Goal: Task Accomplishment & Management: Manage account settings

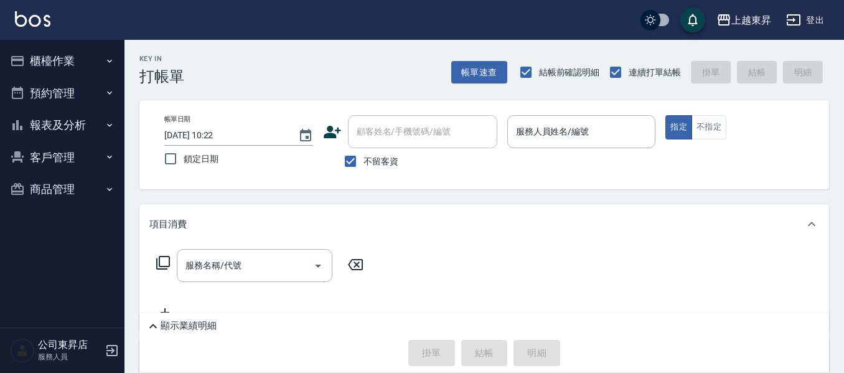
click at [32, 372] on div "公司東昇店 服務人員" at bounding box center [62, 350] width 125 height 45
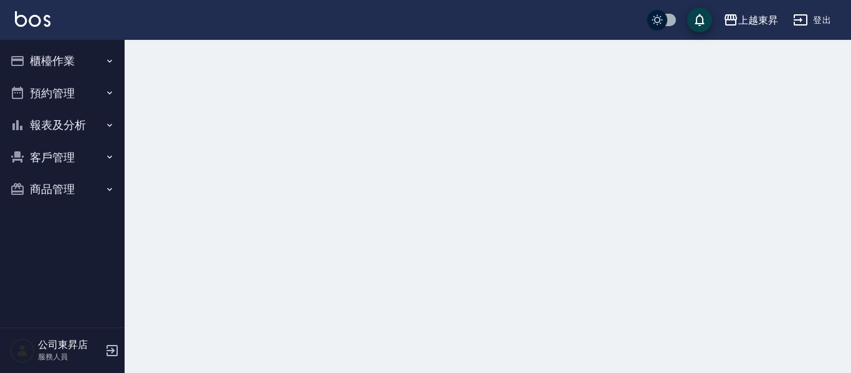
click at [31, 371] on div "公司東昇店 服務人員" at bounding box center [62, 350] width 125 height 45
click at [31, 367] on div "公司東昇店 服務人員" at bounding box center [62, 350] width 125 height 45
click at [32, 362] on span at bounding box center [31, 359] width 5 height 5
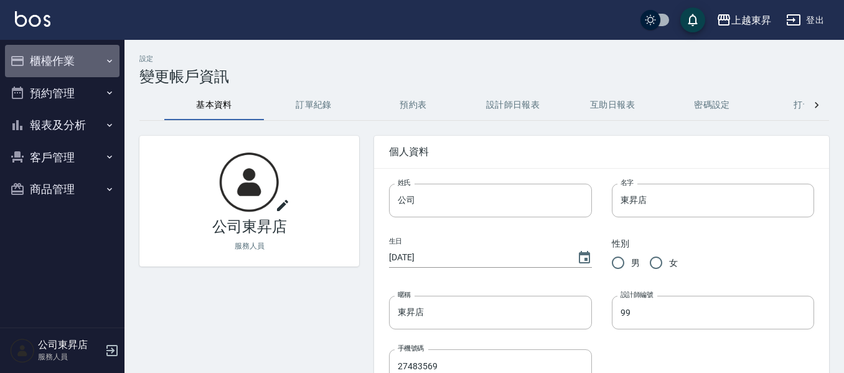
click at [110, 62] on icon "button" at bounding box center [110, 61] width 10 height 10
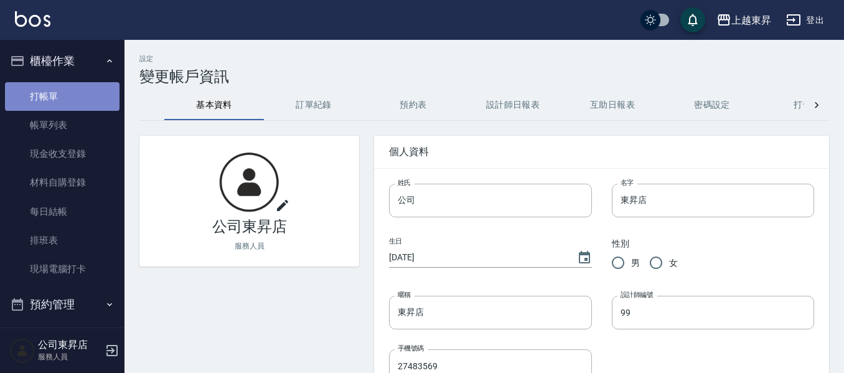
click at [104, 94] on link "打帳單" at bounding box center [62, 96] width 115 height 29
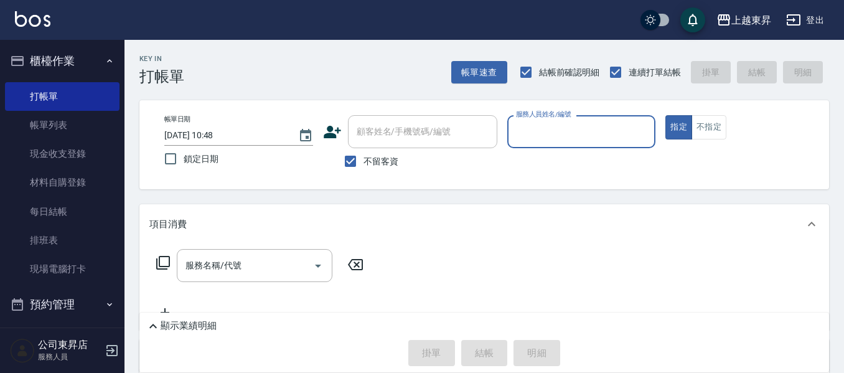
drag, startPoint x: 529, startPoint y: 132, endPoint x: 529, endPoint y: 139, distance: 6.8
click at [529, 133] on input "服務人員姓名/編號" at bounding box center [582, 132] width 138 height 22
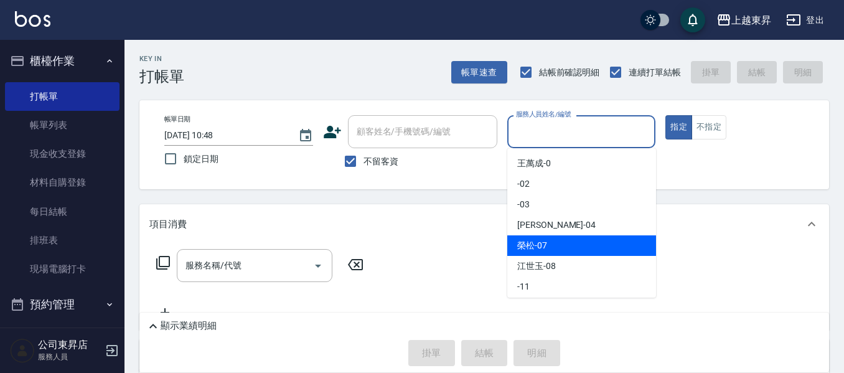
click at [532, 245] on span "[PERSON_NAME] -07" at bounding box center [532, 245] width 30 height 13
type input "[PERSON_NAME]-07"
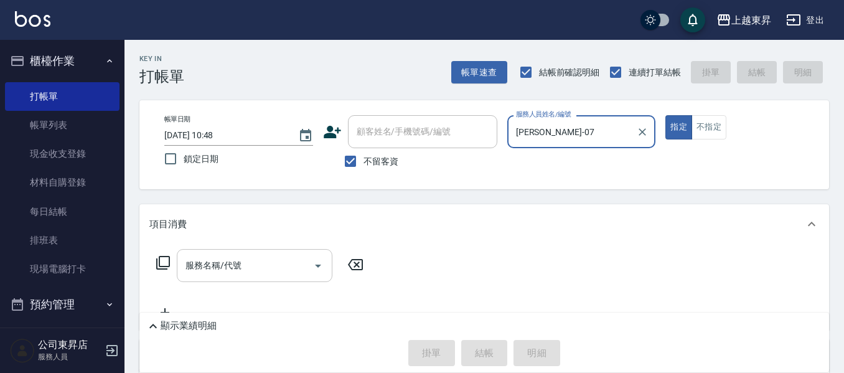
click at [244, 259] on input "服務名稱/代號" at bounding box center [245, 266] width 126 height 22
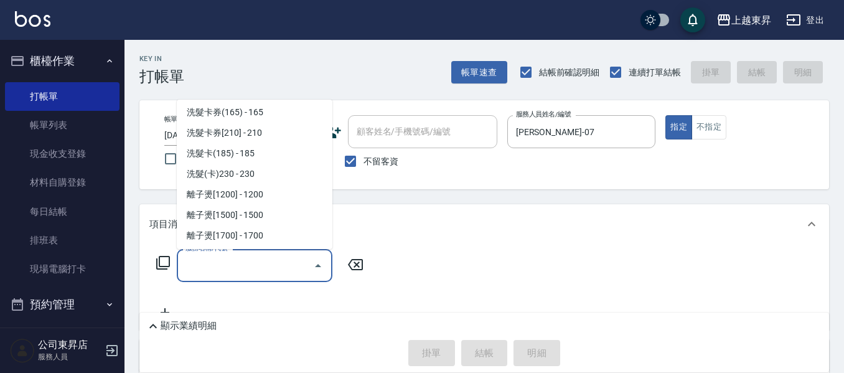
scroll to position [311, 0]
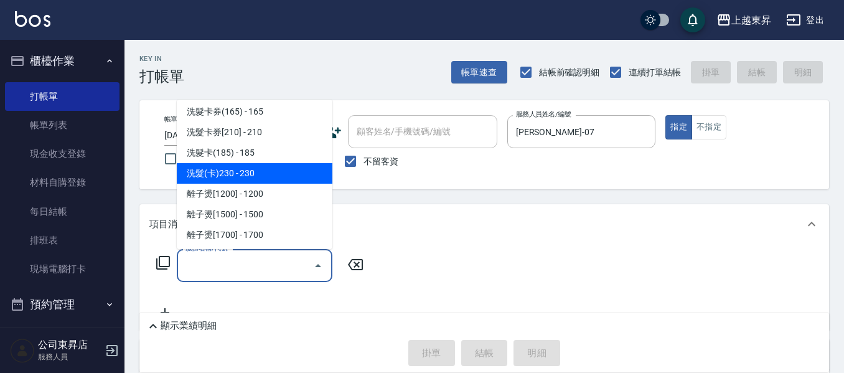
click at [242, 171] on span "洗髮(卡)230 - 230" at bounding box center [255, 173] width 156 height 21
type input "洗髮(卡)230(224)"
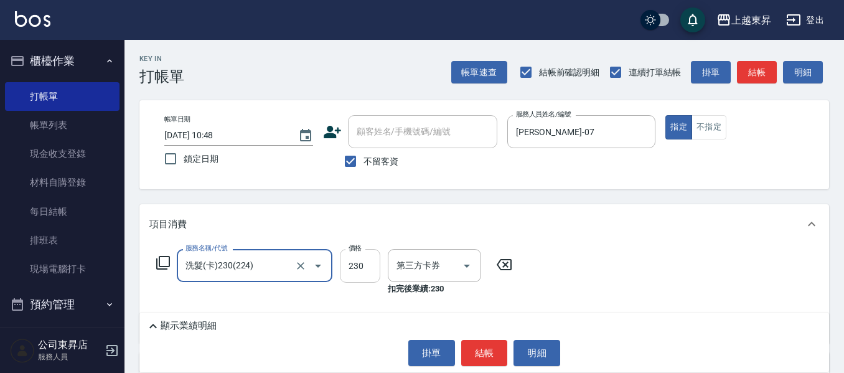
type input "舊有卡券"
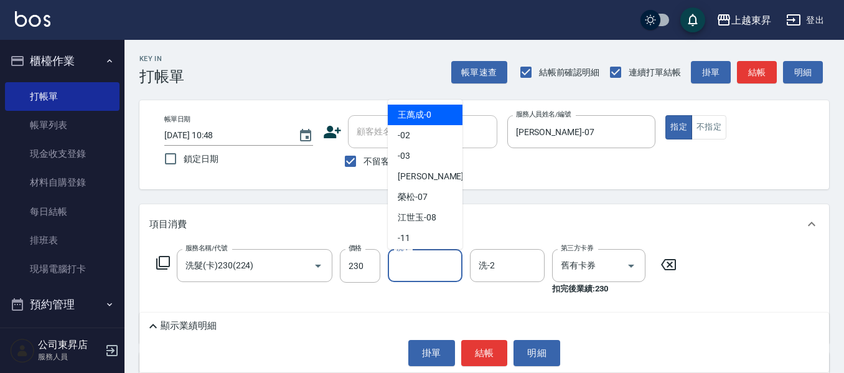
click at [427, 262] on input "洗-1" at bounding box center [426, 266] width 64 height 22
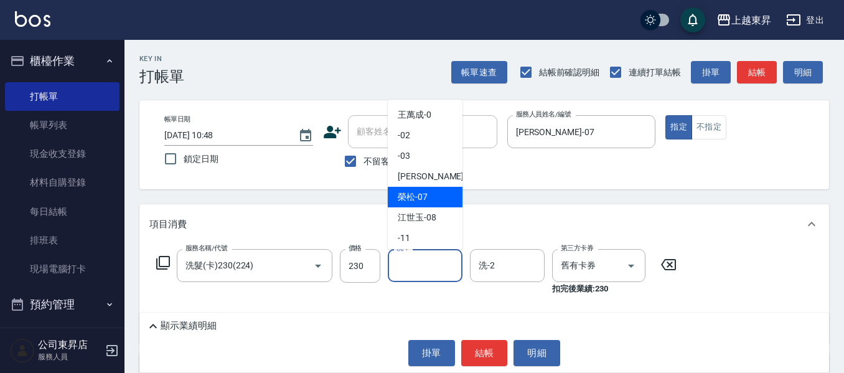
click at [404, 196] on span "[PERSON_NAME] -07" at bounding box center [413, 197] width 30 height 13
type input "[PERSON_NAME]-07"
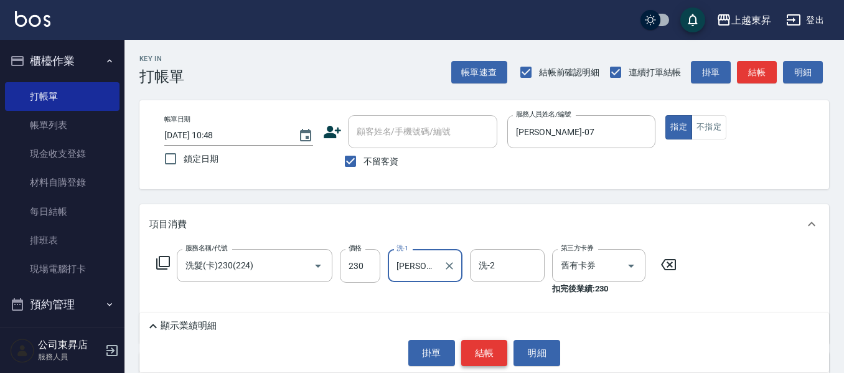
click at [480, 352] on button "結帳" at bounding box center [484, 353] width 47 height 26
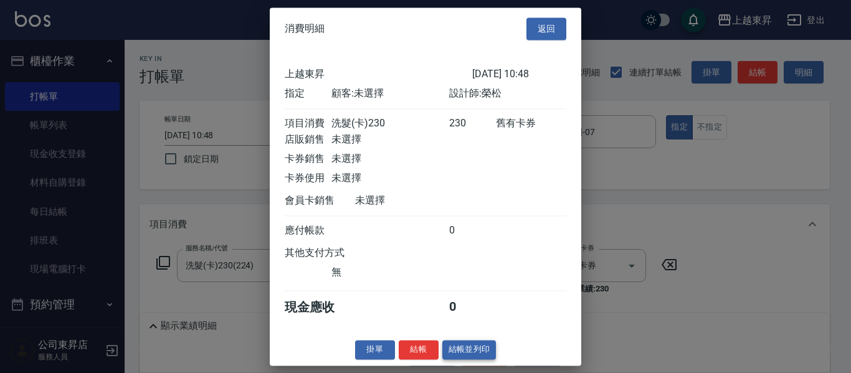
click at [474, 359] on button "結帳並列印" at bounding box center [469, 349] width 54 height 19
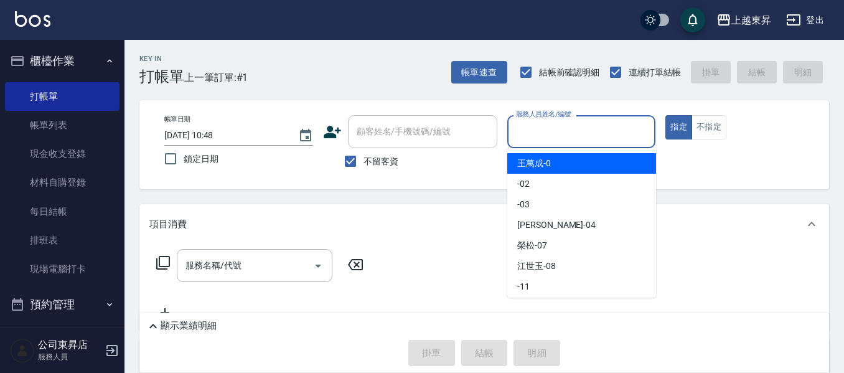
click at [550, 129] on input "服務人員姓名/編號" at bounding box center [582, 132] width 138 height 22
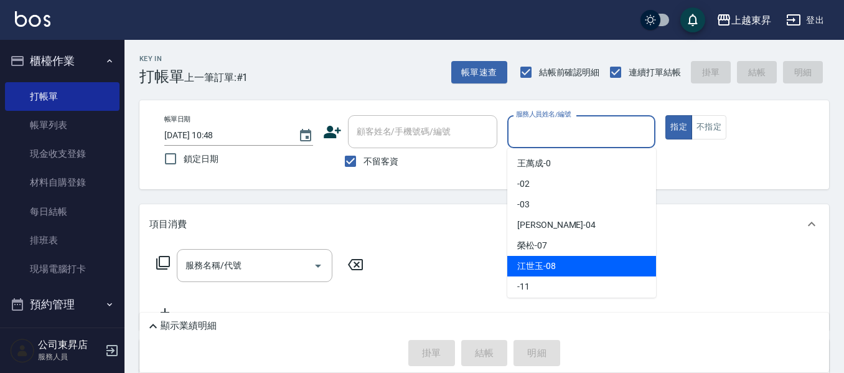
drag, startPoint x: 545, startPoint y: 260, endPoint x: 543, endPoint y: 253, distance: 6.5
click at [544, 257] on div "[PERSON_NAME]-08" at bounding box center [582, 266] width 149 height 21
type input "江世玉-08"
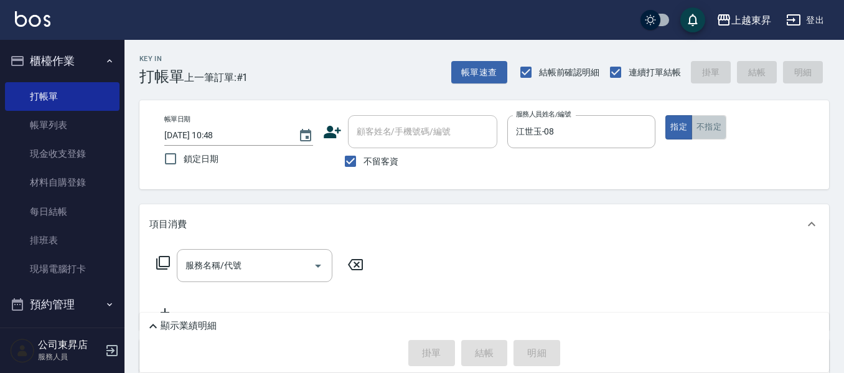
click at [707, 130] on button "不指定" at bounding box center [709, 127] width 35 height 24
drag, startPoint x: 268, startPoint y: 276, endPoint x: 265, endPoint y: 263, distance: 13.0
click at [267, 272] on input "服務名稱/代號" at bounding box center [245, 266] width 126 height 22
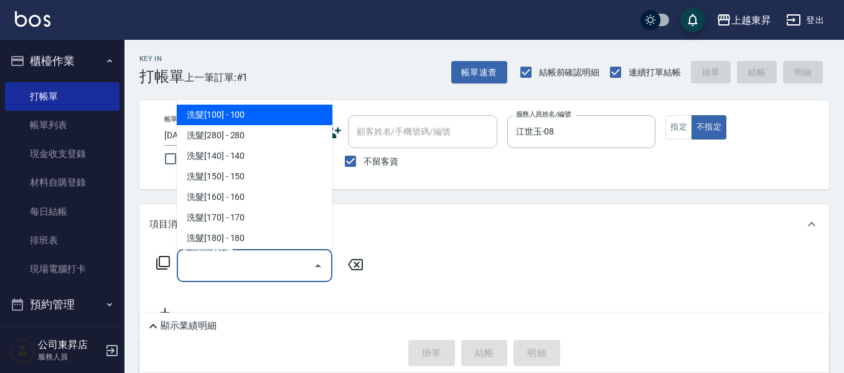
click at [210, 115] on span "洗髮[100] - 100" at bounding box center [255, 115] width 156 height 21
type input "洗髮[100](201)"
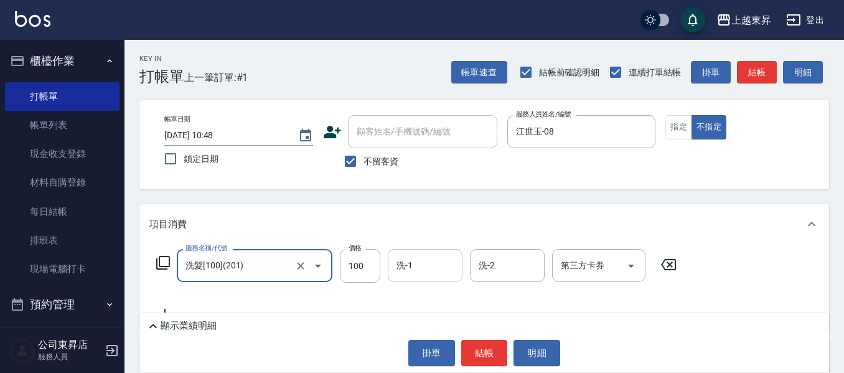
click at [423, 268] on input "洗-1" at bounding box center [426, 266] width 64 height 22
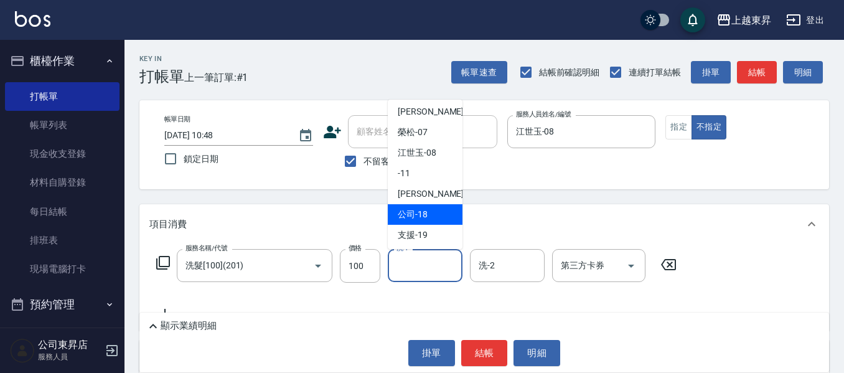
scroll to position [125, 0]
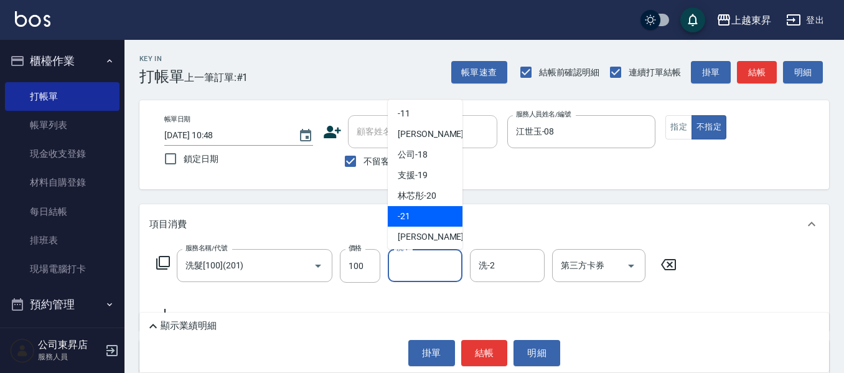
click at [423, 229] on div "[PERSON_NAME]-22" at bounding box center [425, 237] width 75 height 21
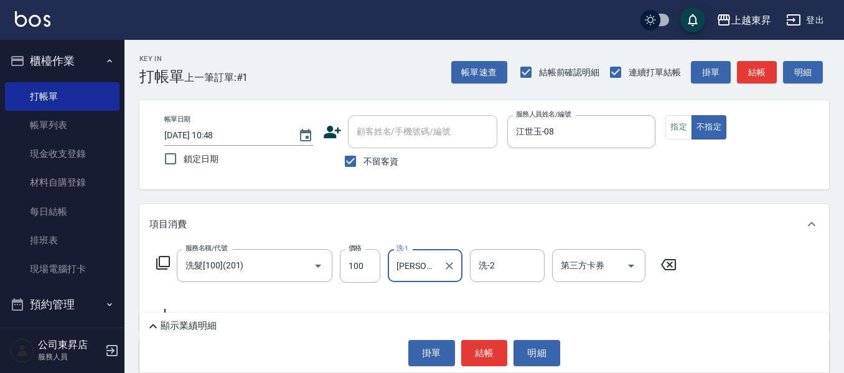
type input "[PERSON_NAME]-22"
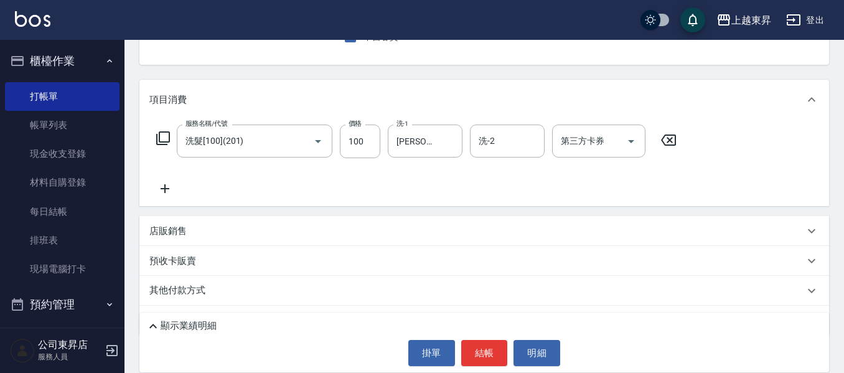
click at [166, 184] on icon at bounding box center [164, 188] width 31 height 15
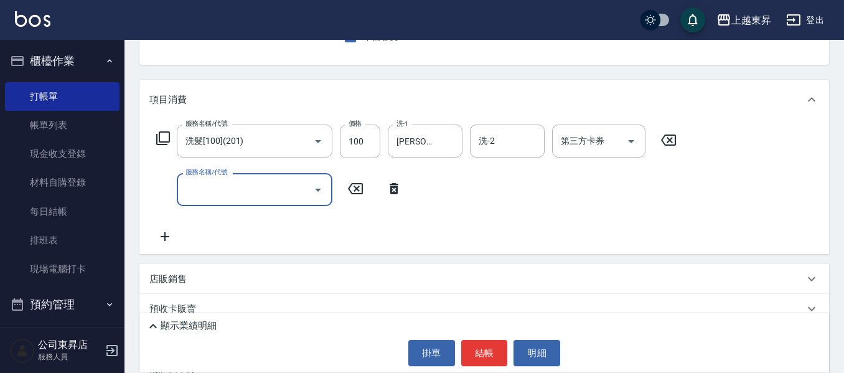
click at [172, 238] on icon at bounding box center [164, 236] width 31 height 15
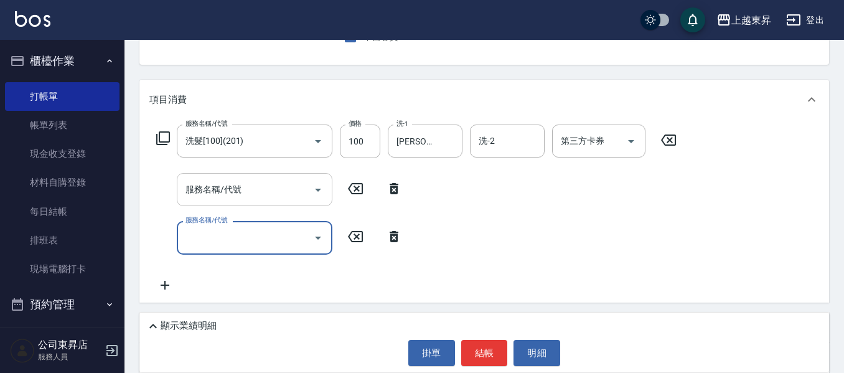
click at [195, 193] on input "服務名稱/代號" at bounding box center [245, 190] width 126 height 22
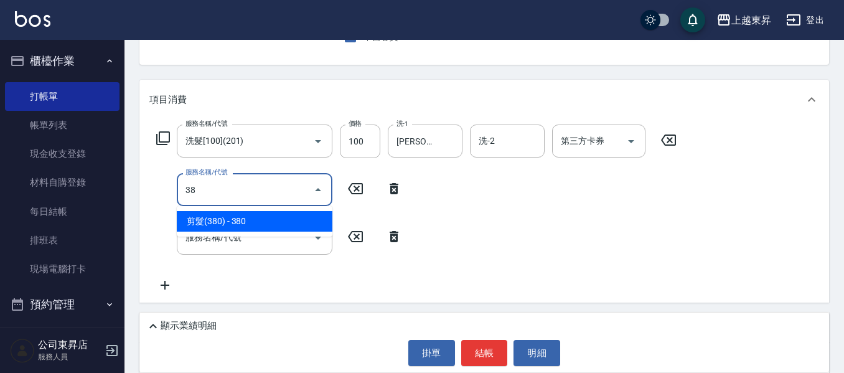
click at [204, 209] on ul "剪髮(380) - 380" at bounding box center [255, 221] width 156 height 31
click at [201, 217] on span "剪髮(380) - 380" at bounding box center [255, 221] width 156 height 21
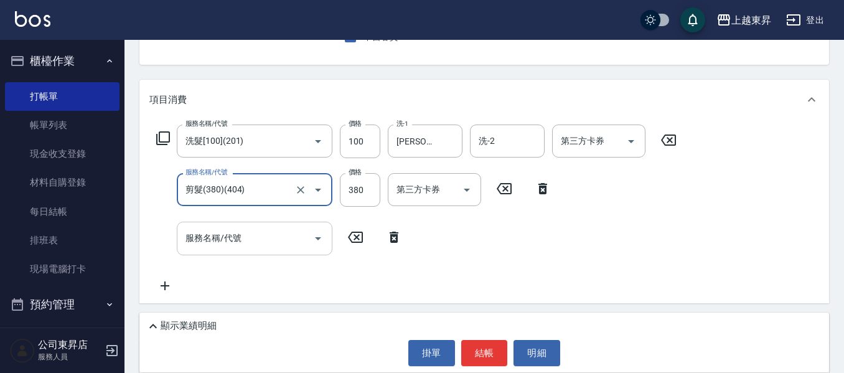
type input "剪髮(380)(404)"
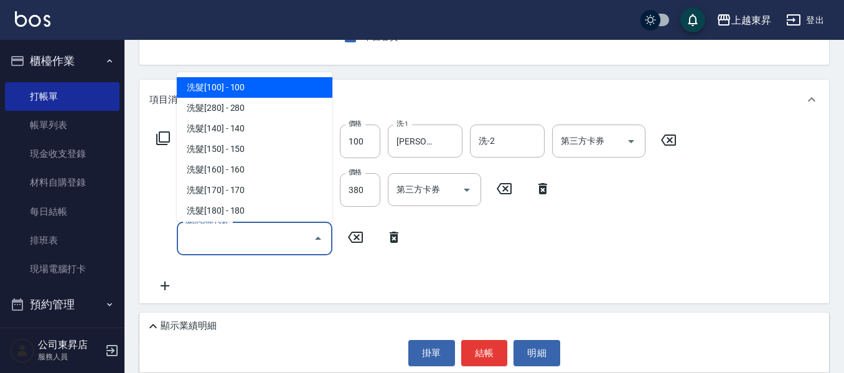
click at [218, 237] on input "服務名稱/代號" at bounding box center [245, 238] width 126 height 22
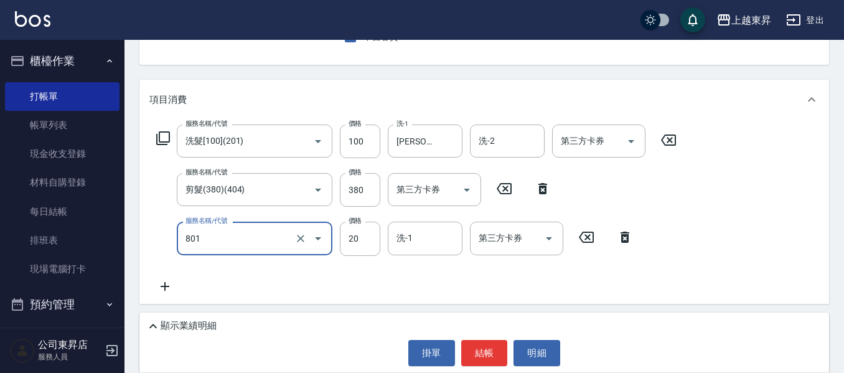
type input "潤絲(801)"
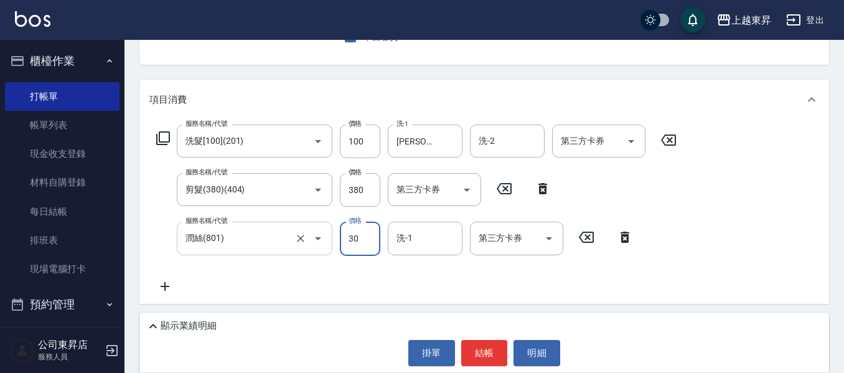
type input "30"
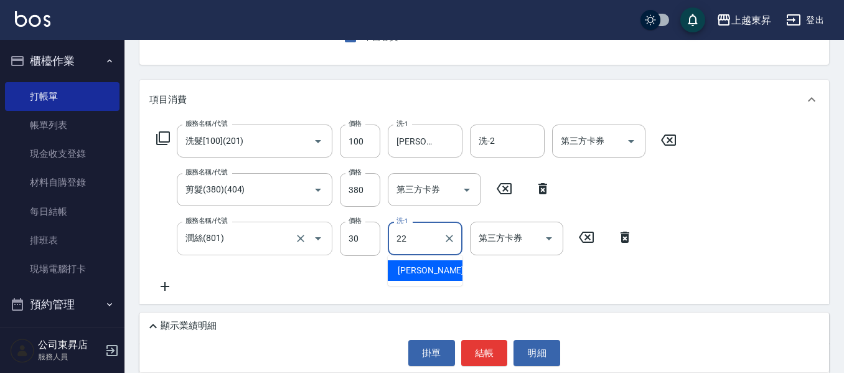
type input "[PERSON_NAME]-22"
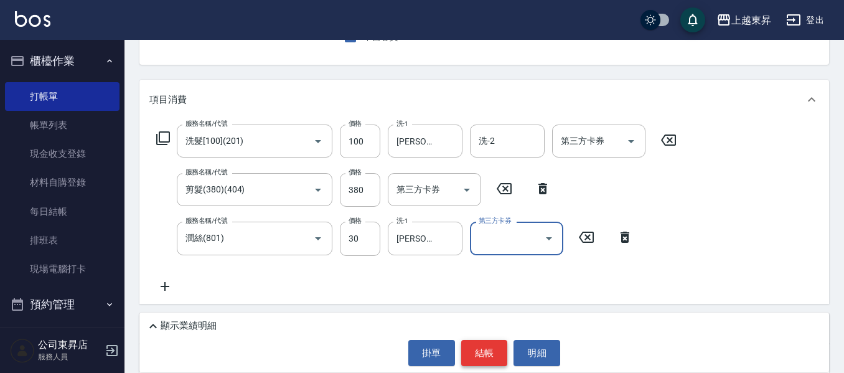
click at [475, 344] on button "結帳" at bounding box center [484, 353] width 47 height 26
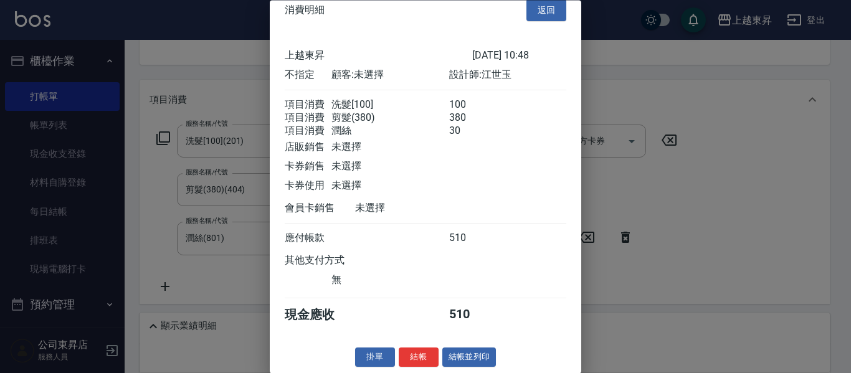
scroll to position [35, 0]
click at [466, 355] on button "結帳並列印" at bounding box center [469, 357] width 54 height 19
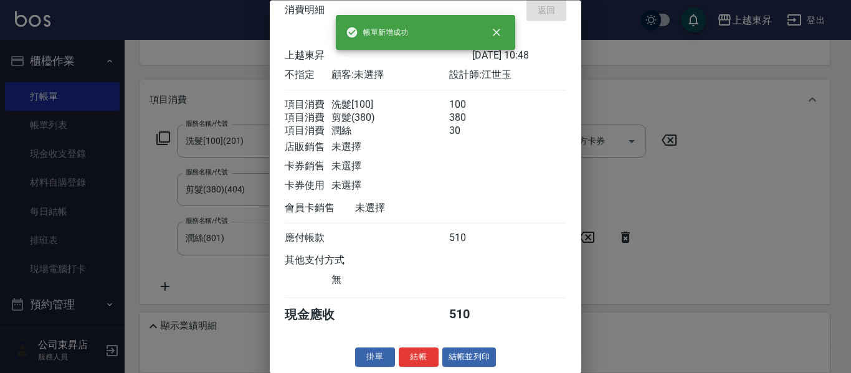
type input "[DATE] 11:05"
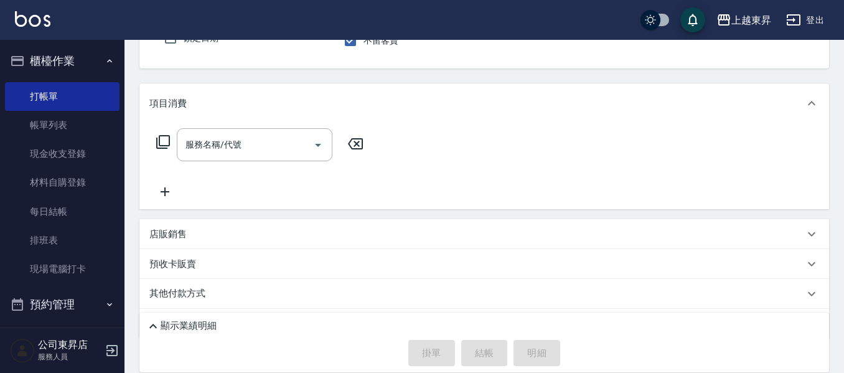
scroll to position [0, 0]
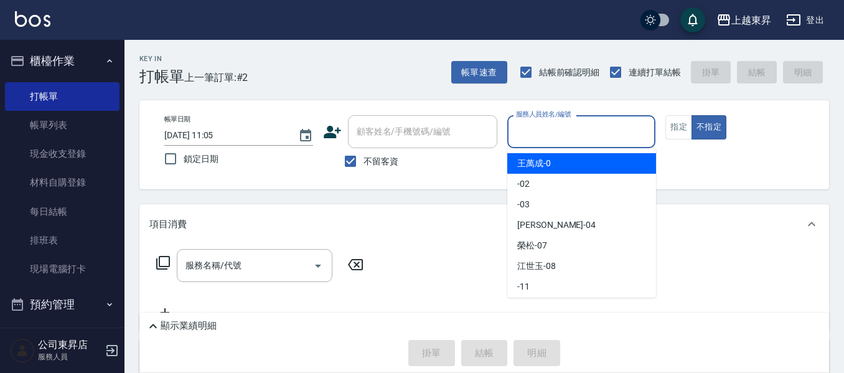
click at [531, 133] on input "服務人員姓名/編號" at bounding box center [582, 132] width 138 height 22
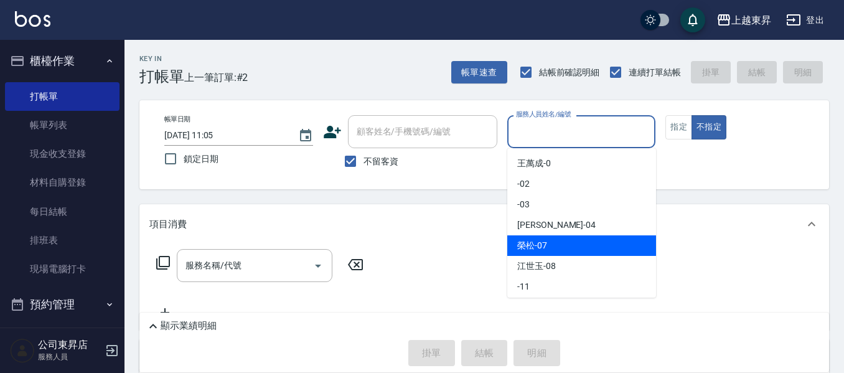
click at [522, 245] on span "[PERSON_NAME] -07" at bounding box center [532, 245] width 30 height 13
type input "[PERSON_NAME]-07"
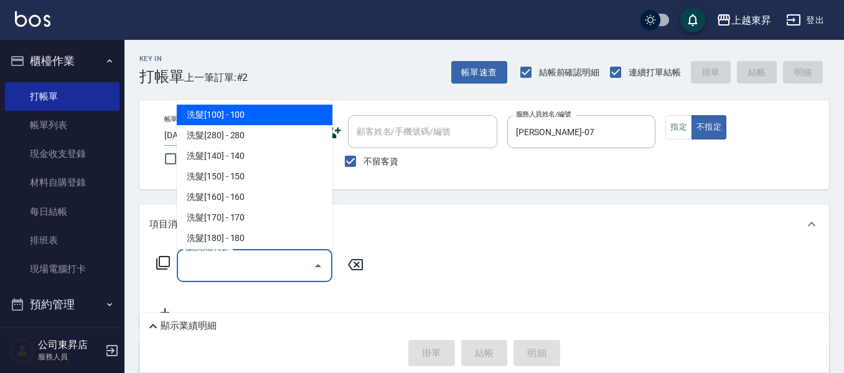
click at [217, 268] on input "服務名稱/代號" at bounding box center [245, 266] width 126 height 22
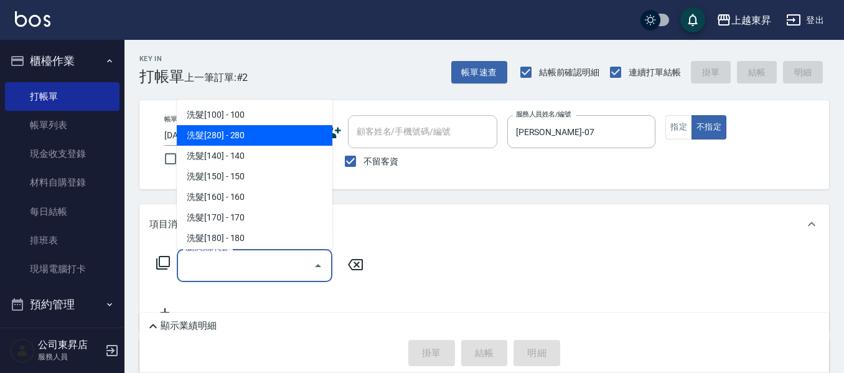
click at [253, 132] on span "洗髮[280] - 280" at bounding box center [255, 135] width 156 height 21
type input "洗髮[280](202)"
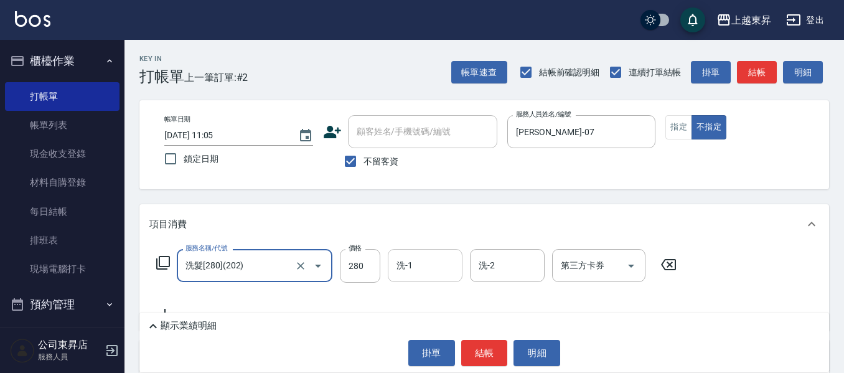
click at [411, 267] on input "洗-1" at bounding box center [426, 266] width 64 height 22
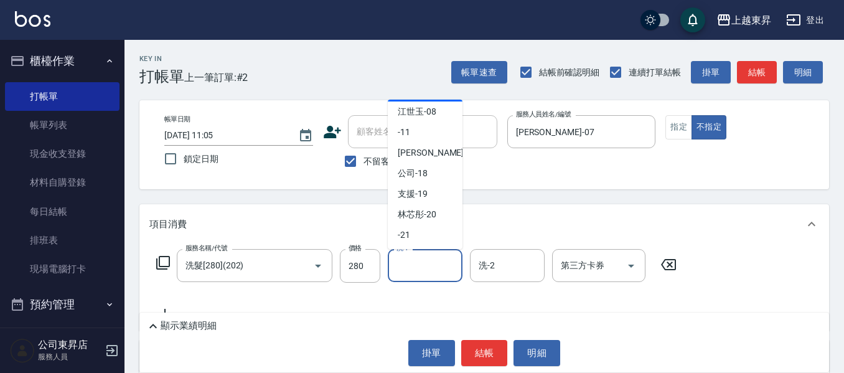
scroll to position [125, 0]
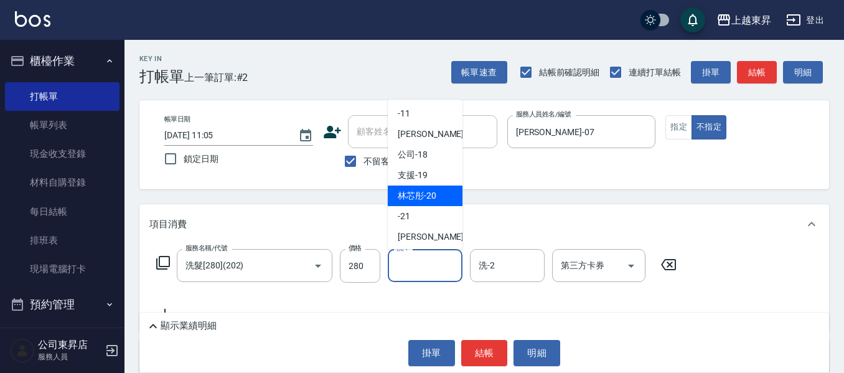
click at [427, 191] on span "林芯彤 -20" at bounding box center [417, 195] width 39 height 13
type input "林芯彤-20"
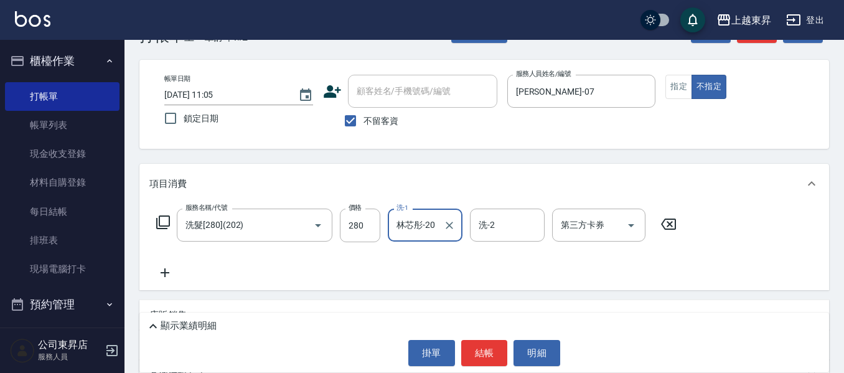
scroll to position [62, 0]
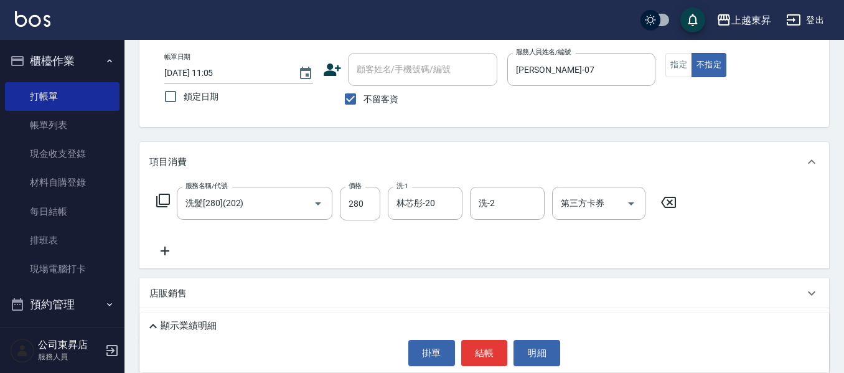
click at [164, 253] on icon at bounding box center [165, 251] width 9 height 9
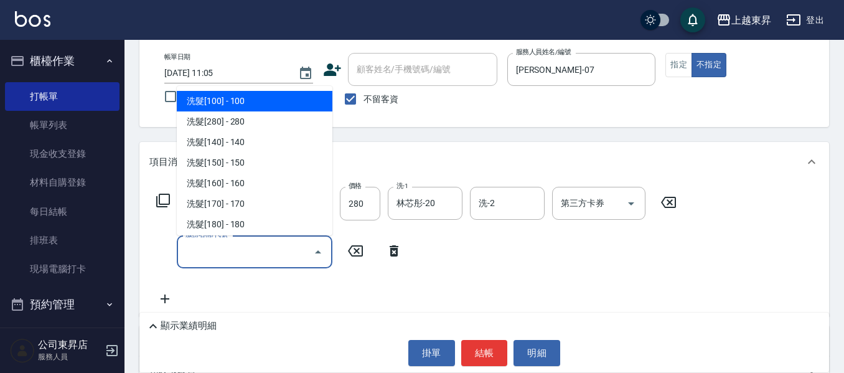
click at [186, 252] on input "服務名稱/代號" at bounding box center [245, 252] width 126 height 22
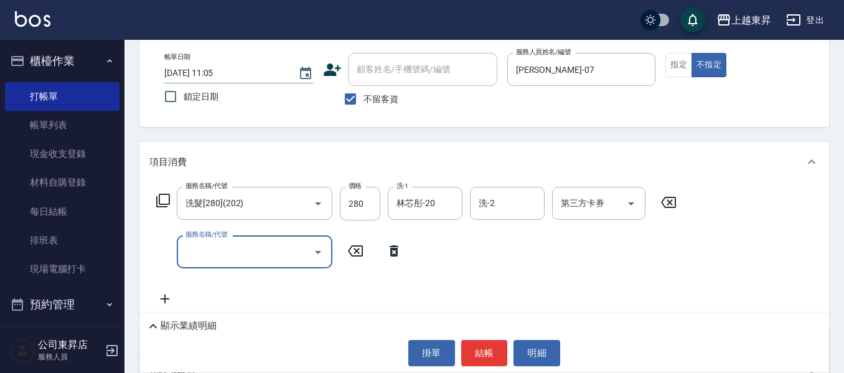
click at [186, 251] on input "服務名稱/代號" at bounding box center [245, 252] width 126 height 22
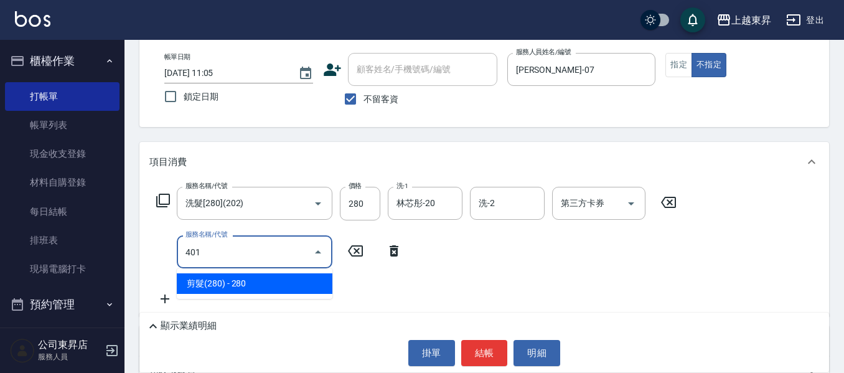
click at [280, 280] on span "剪髮(280) - 280" at bounding box center [255, 283] width 156 height 21
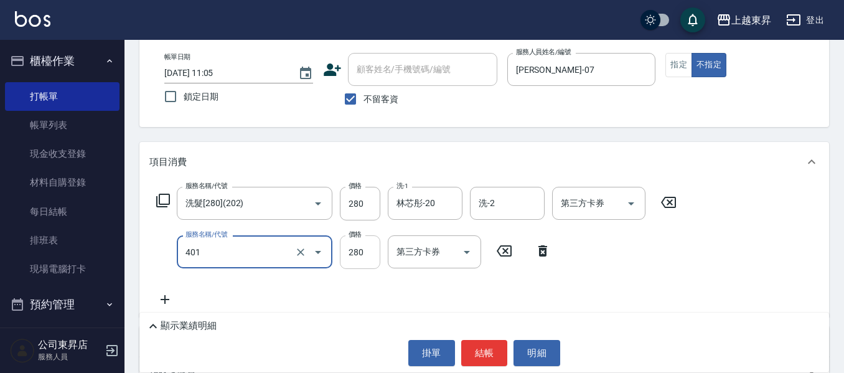
type input "剪髮(280)(401)"
click at [349, 247] on input "280" at bounding box center [360, 252] width 40 height 34
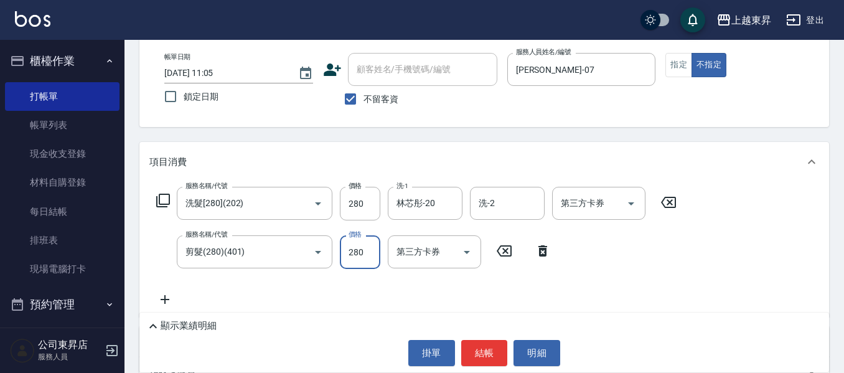
click at [349, 247] on input "280" at bounding box center [360, 252] width 40 height 34
type input "80"
click at [164, 297] on icon at bounding box center [165, 299] width 9 height 9
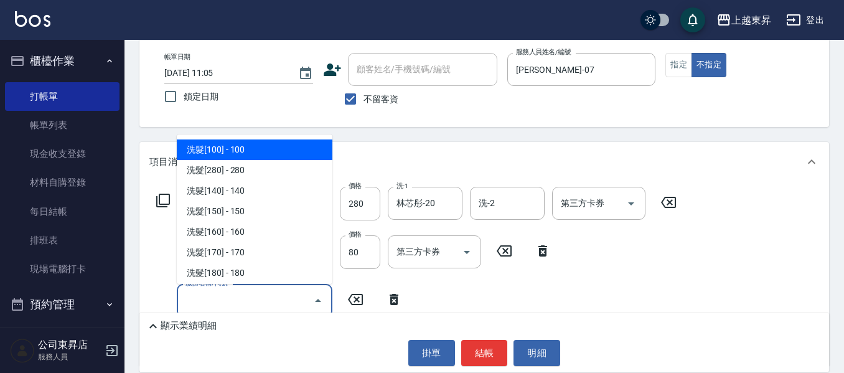
click at [205, 308] on input "服務名稱/代號" at bounding box center [245, 301] width 126 height 22
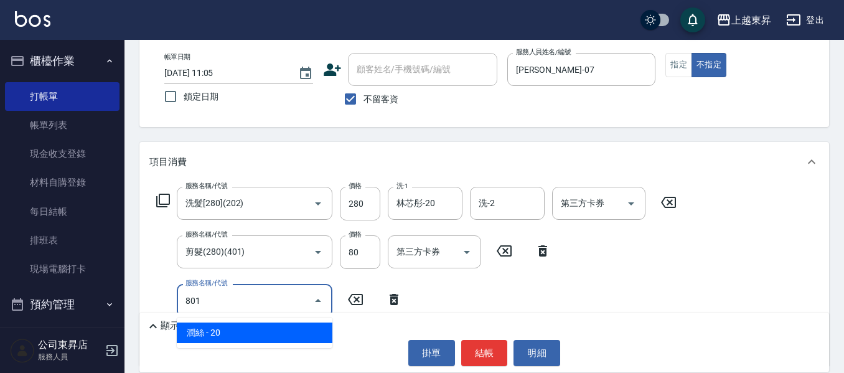
click at [304, 321] on ul "潤絲 - 20" at bounding box center [255, 333] width 156 height 31
click at [287, 334] on span "潤絲 - 20" at bounding box center [255, 333] width 156 height 21
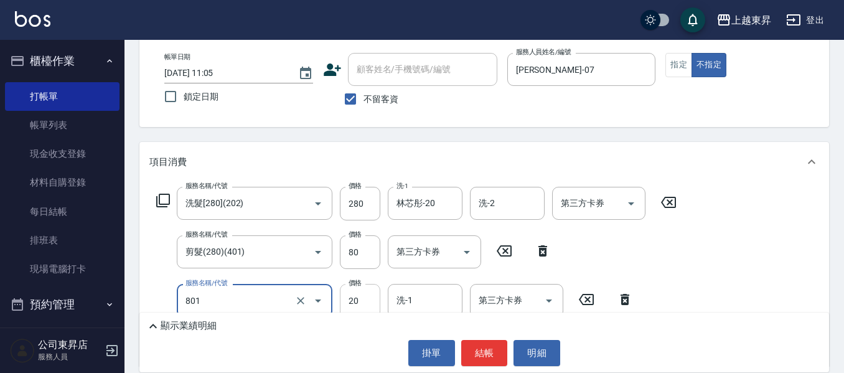
type input "潤絲(801)"
click at [354, 300] on input "20" at bounding box center [360, 301] width 40 height 34
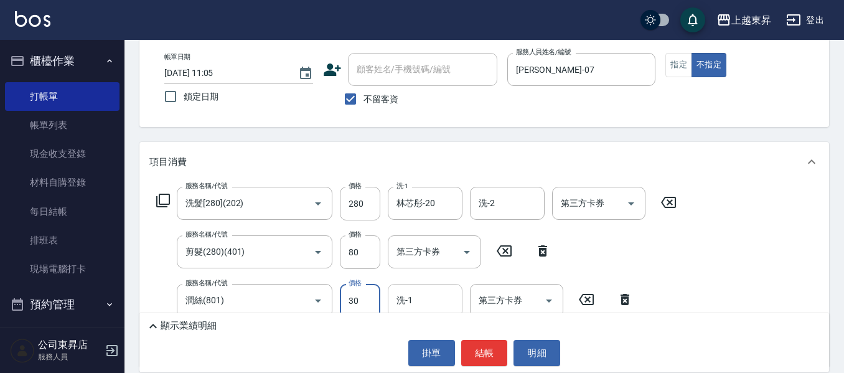
type input "30"
click at [435, 295] on input "洗-1" at bounding box center [426, 301] width 64 height 22
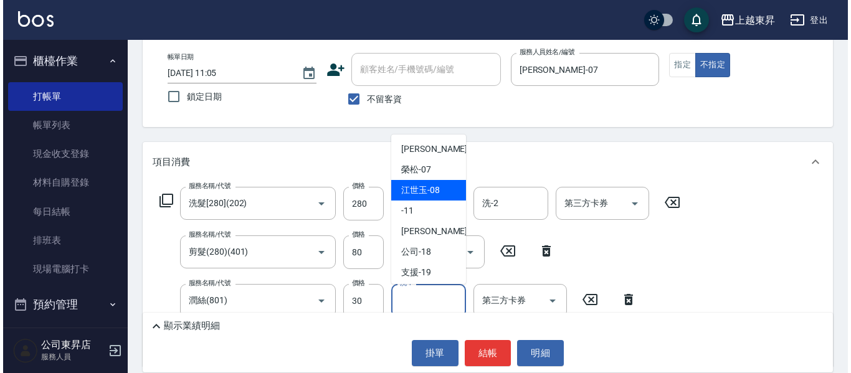
scroll to position [125, 0]
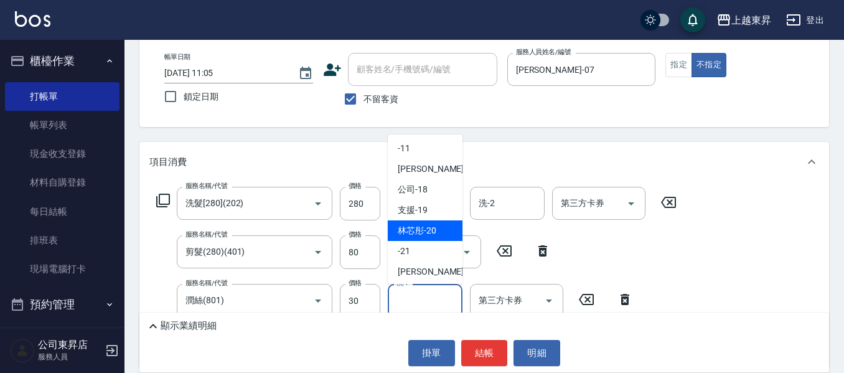
click at [440, 225] on div "林芯彤 -20" at bounding box center [425, 230] width 75 height 21
type input "林芯彤-20"
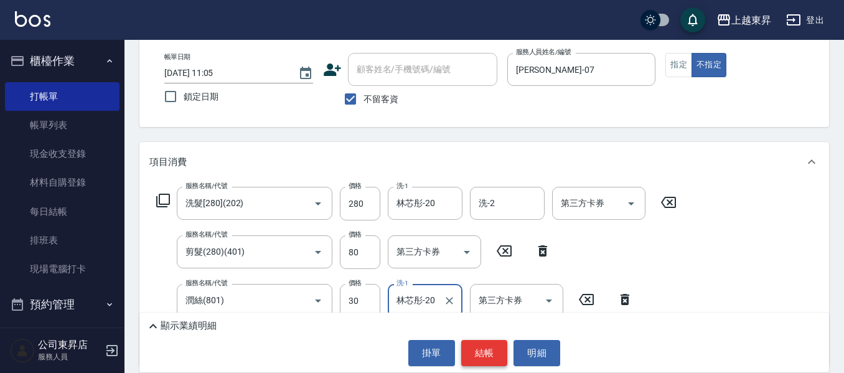
click at [483, 349] on button "結帳" at bounding box center [484, 353] width 47 height 26
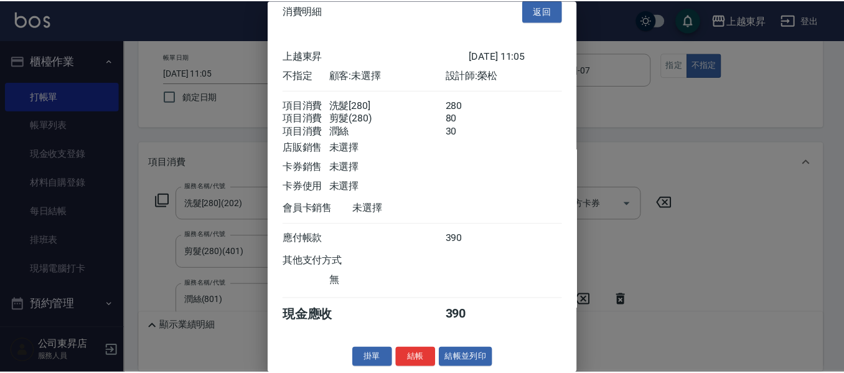
scroll to position [35, 0]
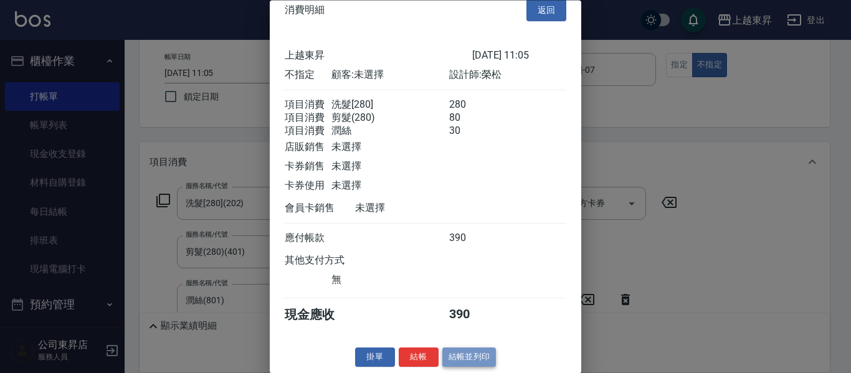
click at [462, 359] on button "結帳並列印" at bounding box center [469, 357] width 54 height 19
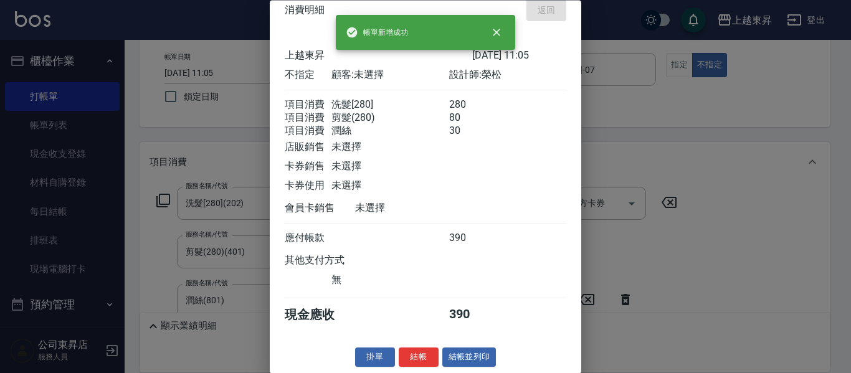
type input "[DATE] 11:16"
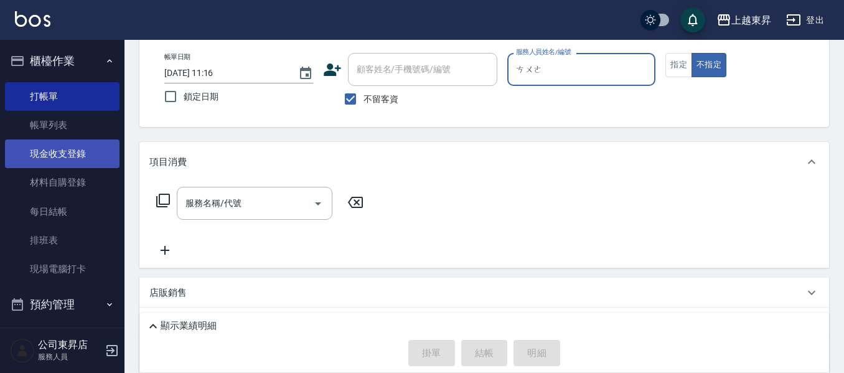
type input "ㄘㄨㄝ"
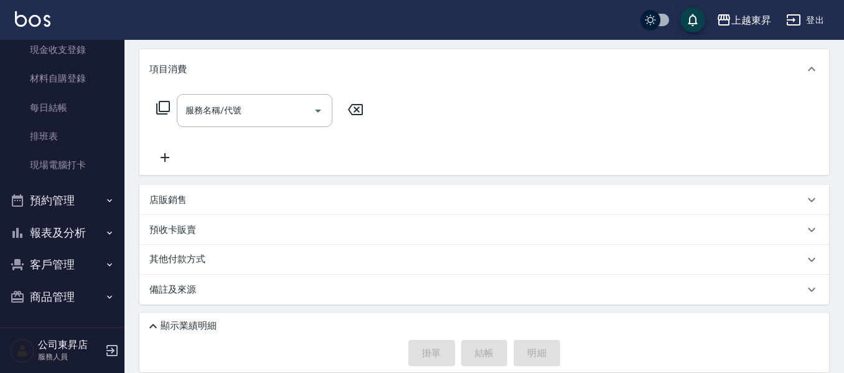
scroll to position [127, 0]
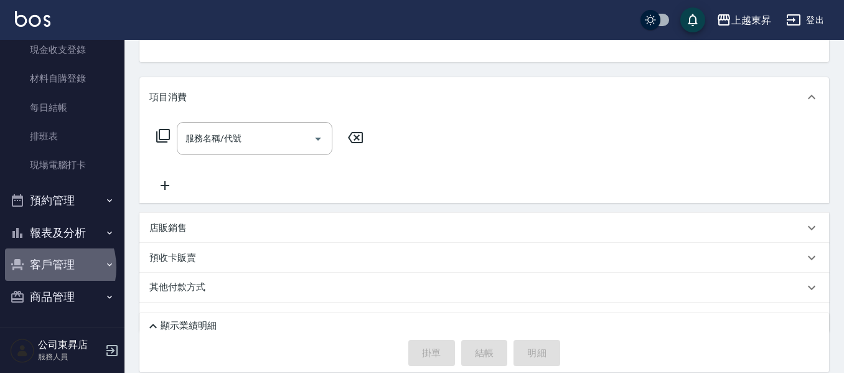
click at [45, 267] on button "客戶管理" at bounding box center [62, 264] width 115 height 32
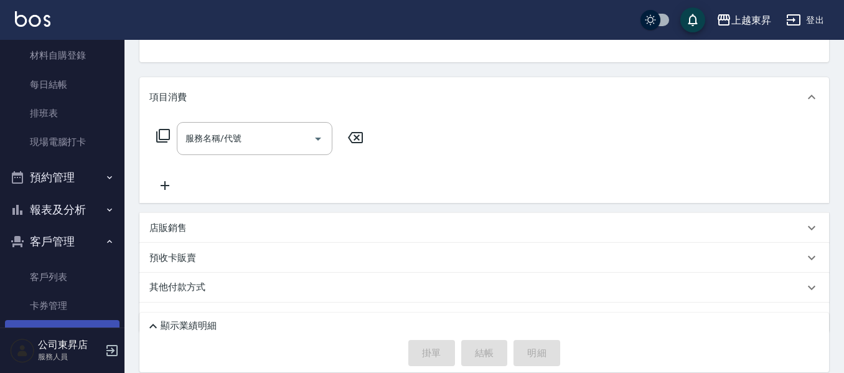
scroll to position [166, 0]
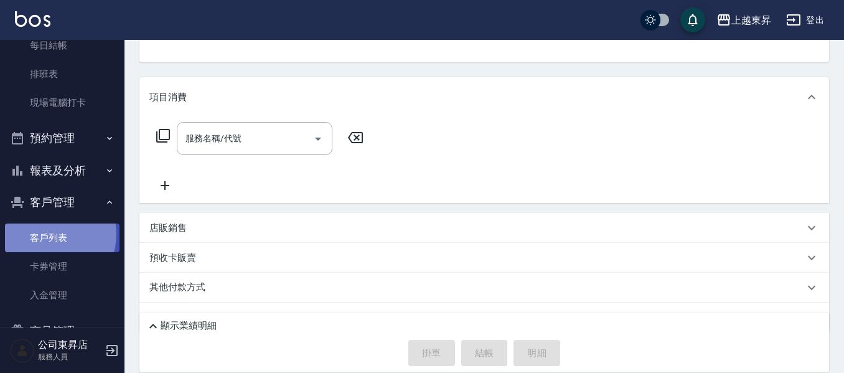
click at [47, 234] on link "客戶列表" at bounding box center [62, 238] width 115 height 29
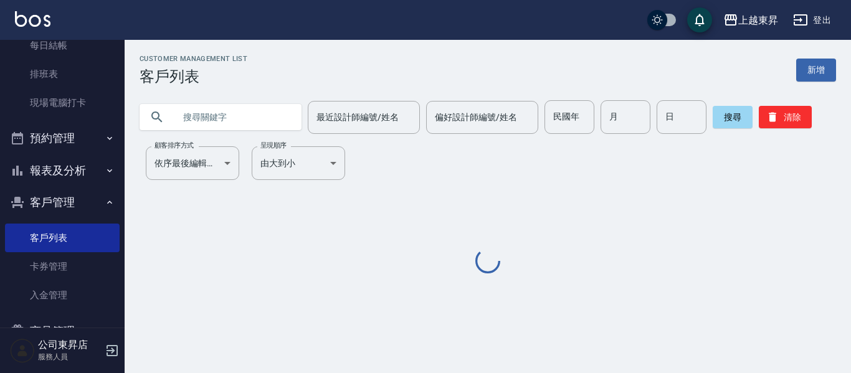
click at [237, 119] on input "text" at bounding box center [232, 117] width 117 height 34
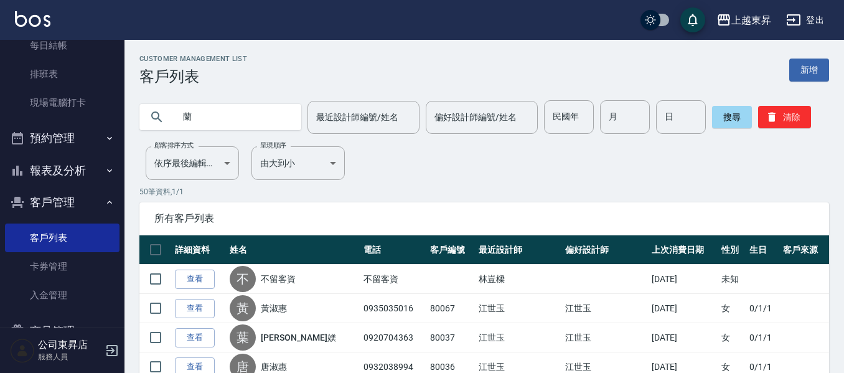
type input "蘭"
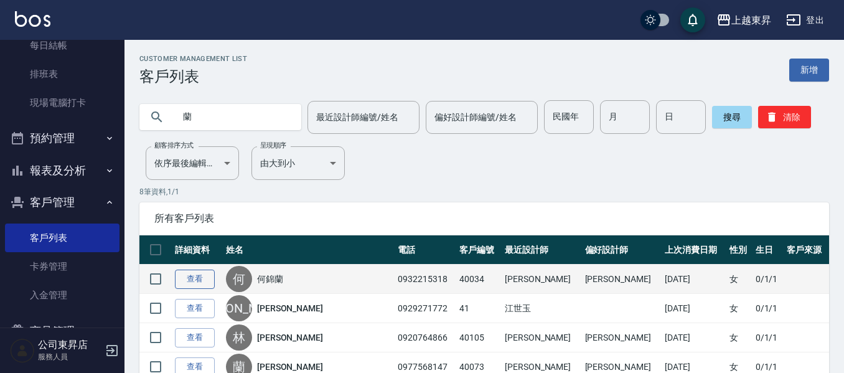
click at [192, 280] on link "查看" at bounding box center [195, 279] width 40 height 19
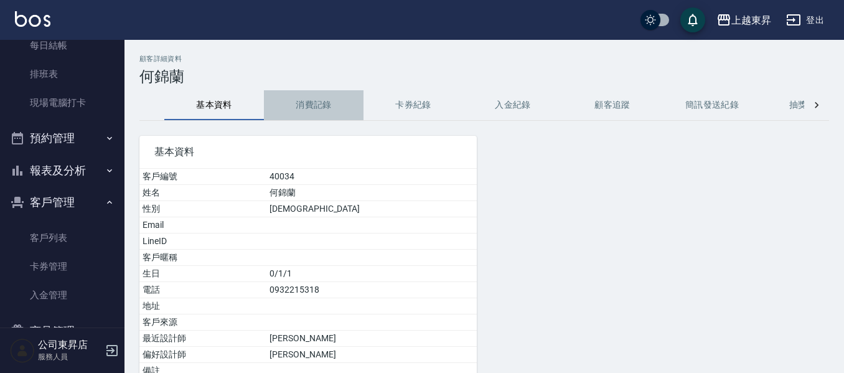
drag, startPoint x: 279, startPoint y: 103, endPoint x: 318, endPoint y: 106, distance: 38.7
click at [280, 103] on button "消費記錄" at bounding box center [314, 105] width 100 height 30
click at [318, 106] on button "消費記錄" at bounding box center [314, 105] width 100 height 30
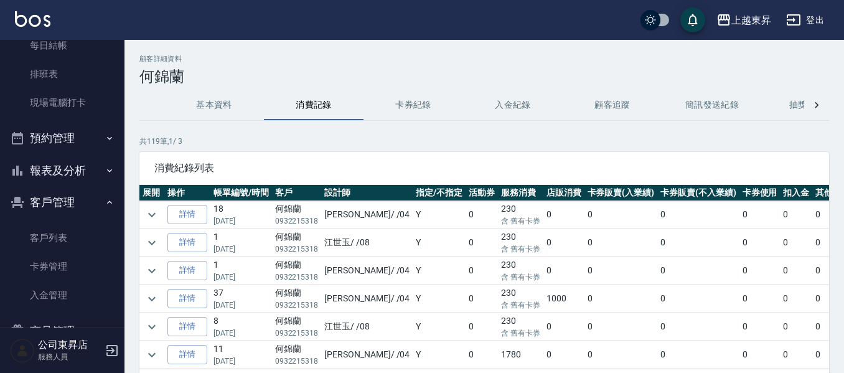
scroll to position [62, 0]
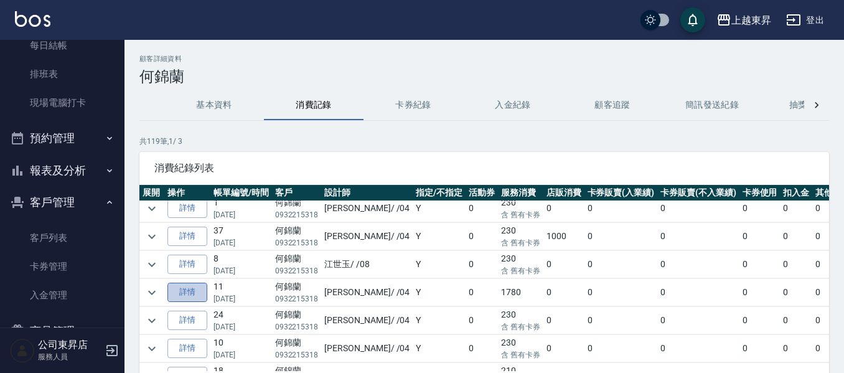
click at [191, 291] on link "詳情" at bounding box center [188, 292] width 40 height 19
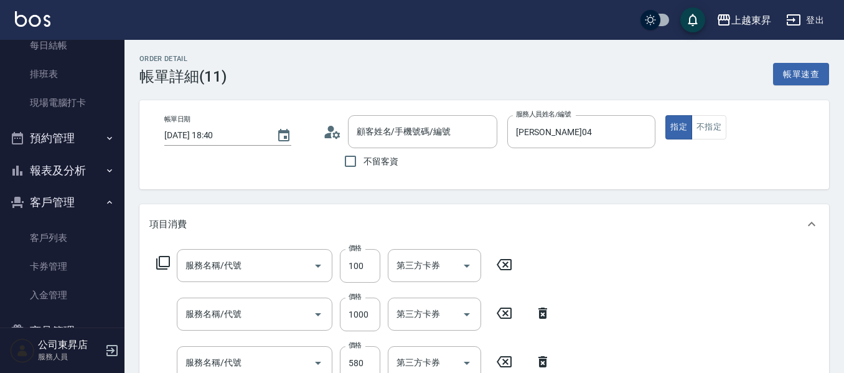
type input "[DATE] 18:40"
type input "[PERSON_NAME]04"
type input "煥彩.玻酸.晶膜.水療(619)"
type input "染髮[1000](502)"
type input "剪髮(550)(409)"
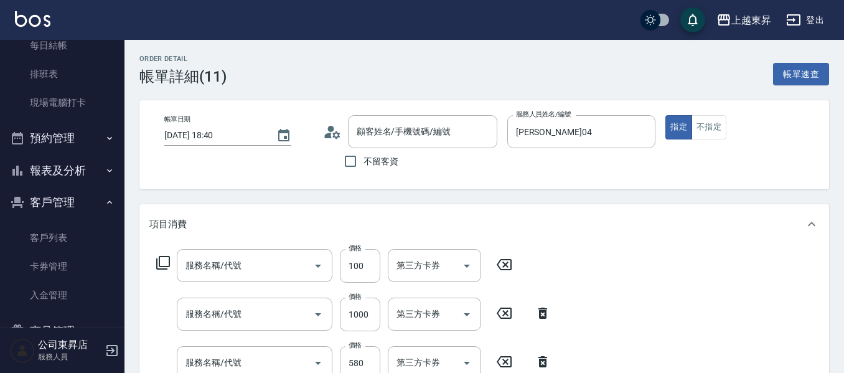
type input "洗髮[100](201)"
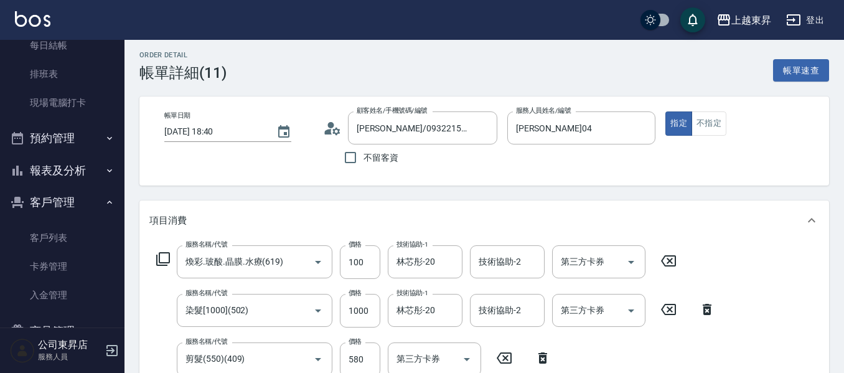
type input "[PERSON_NAME]/0932215318/40034"
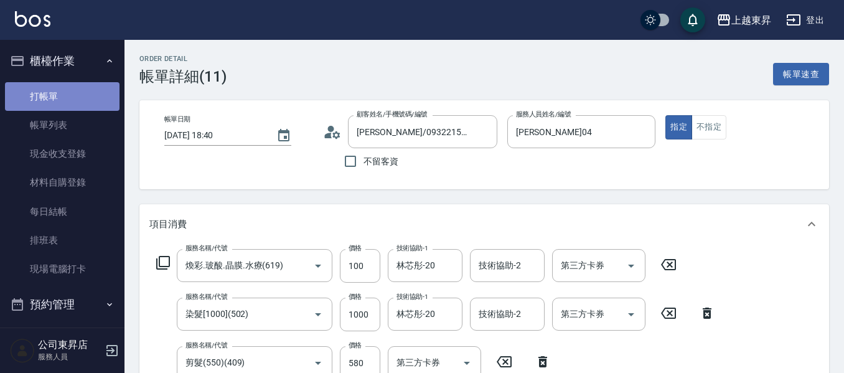
click at [75, 92] on link "打帳單" at bounding box center [62, 96] width 115 height 29
